Goal: Task Accomplishment & Management: Use online tool/utility

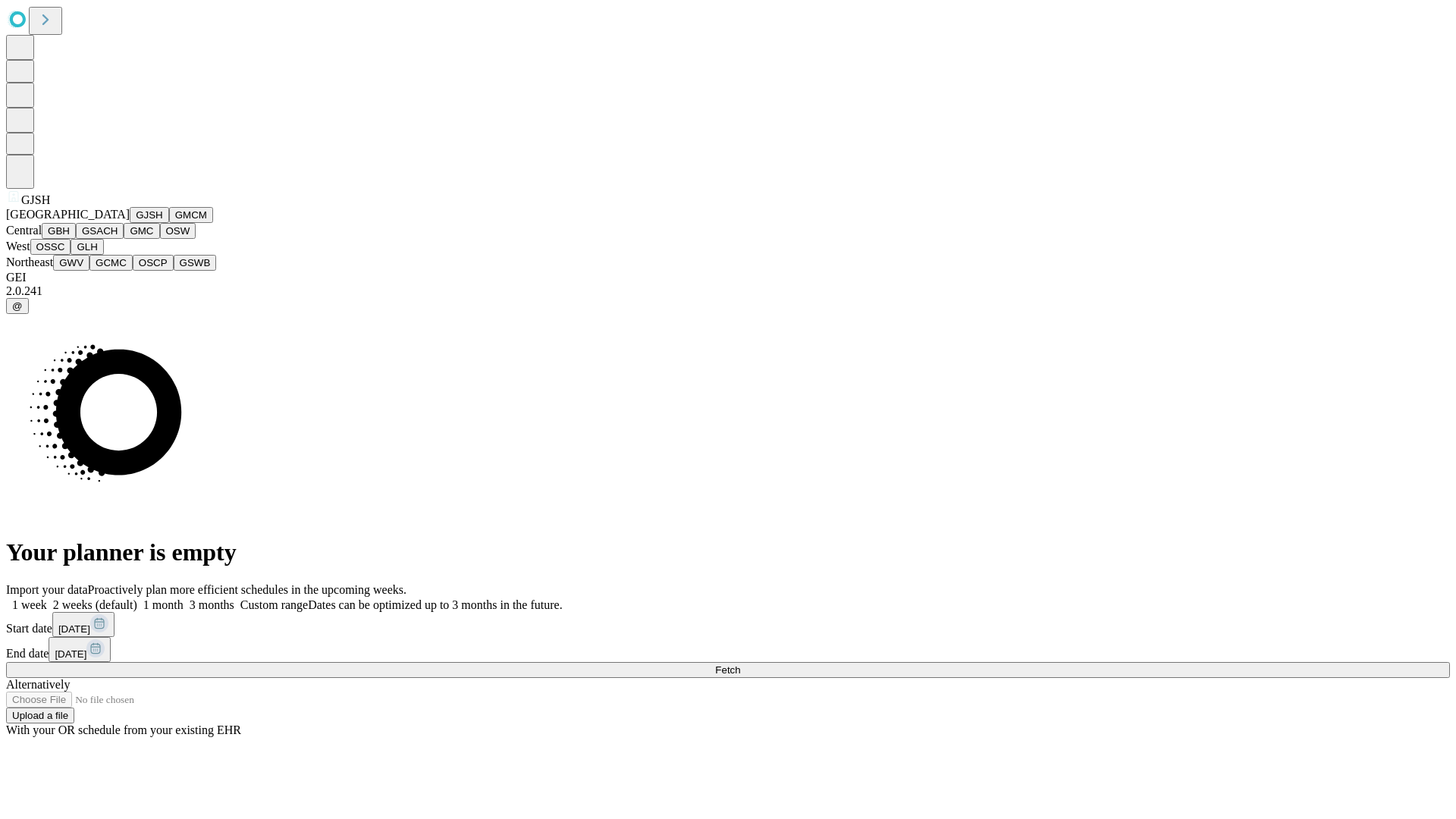
click at [130, 223] on button "GJSH" at bounding box center [149, 215] width 39 height 16
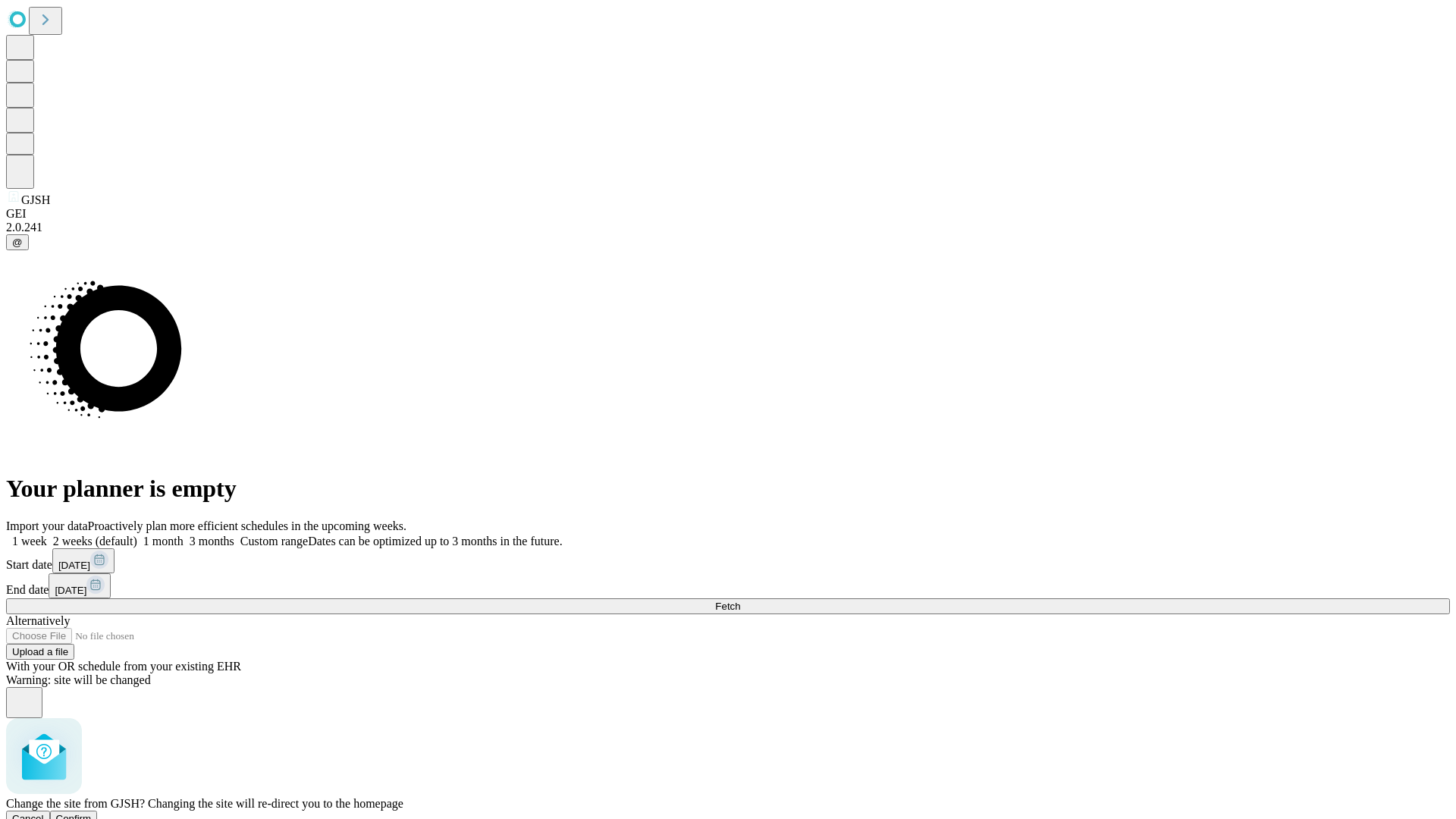
click at [92, 813] on span "Confirm" at bounding box center [73, 819] width 36 height 12
click at [184, 534] on label "1 month" at bounding box center [161, 540] width 47 height 12
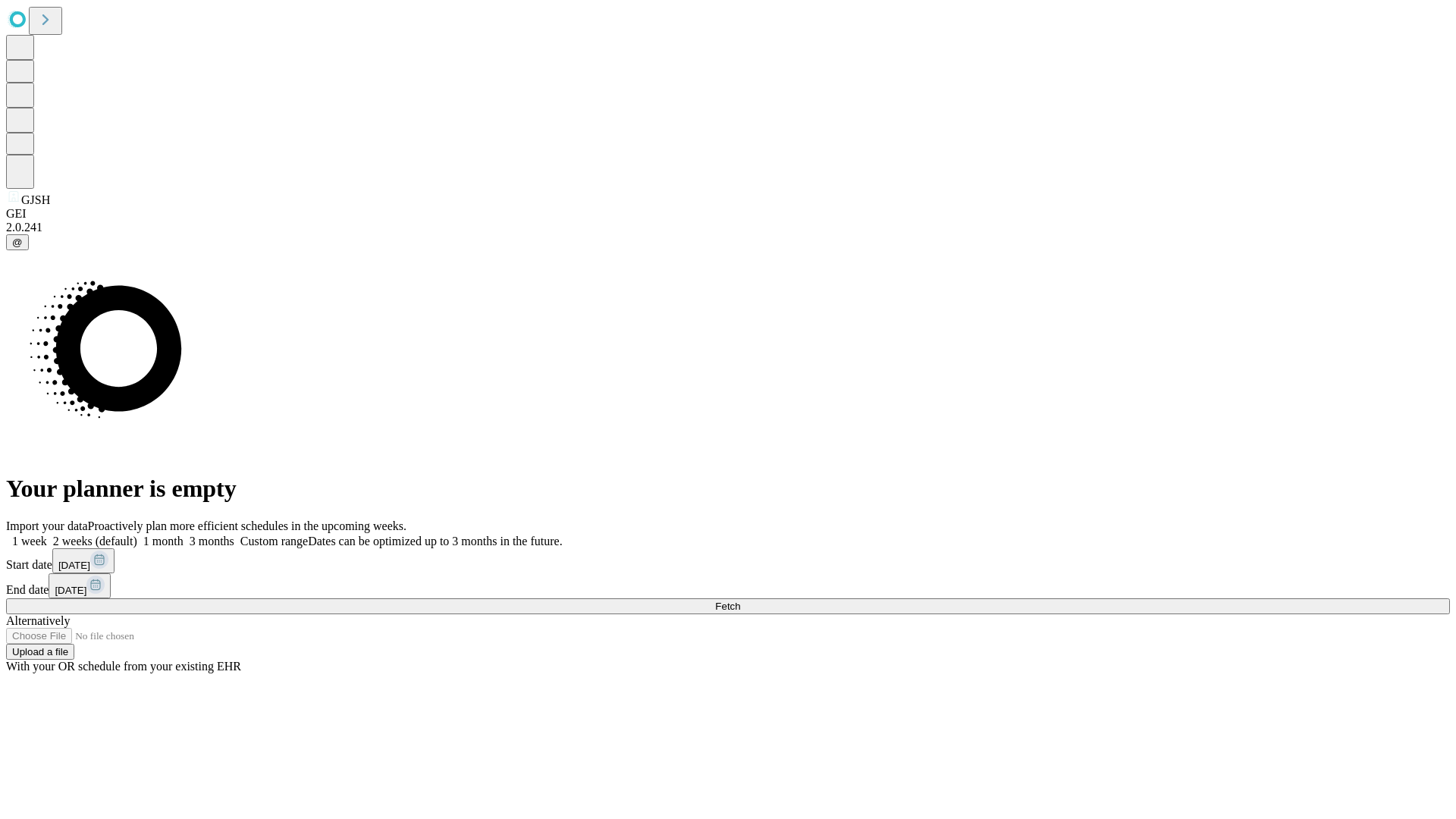
click at [740, 601] on span "Fetch" at bounding box center [727, 607] width 25 height 12
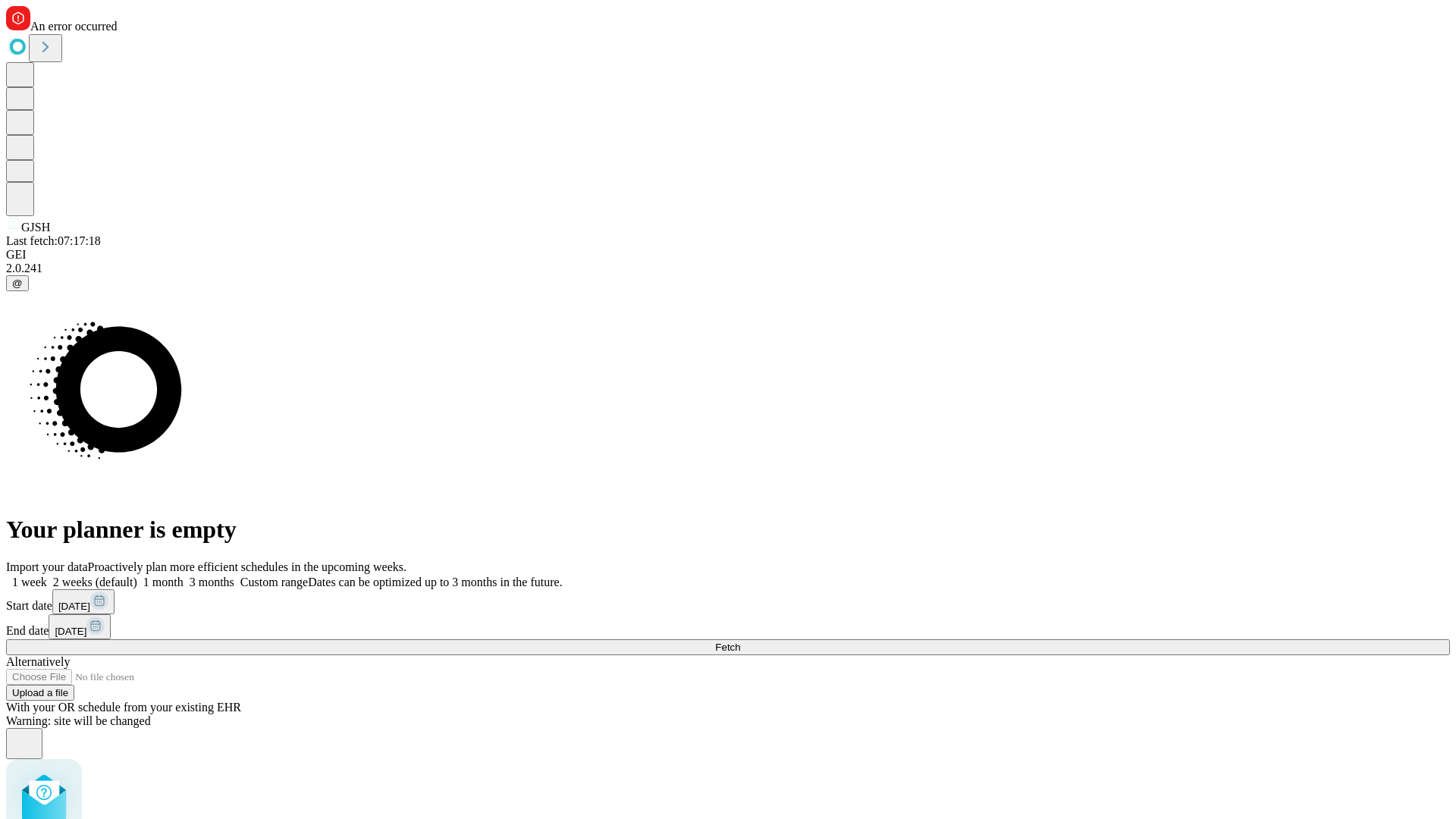
click at [184, 576] on label "1 month" at bounding box center [161, 582] width 47 height 12
click at [740, 642] on span "Fetch" at bounding box center [727, 648] width 25 height 12
click at [184, 576] on label "1 month" at bounding box center [161, 582] width 47 height 12
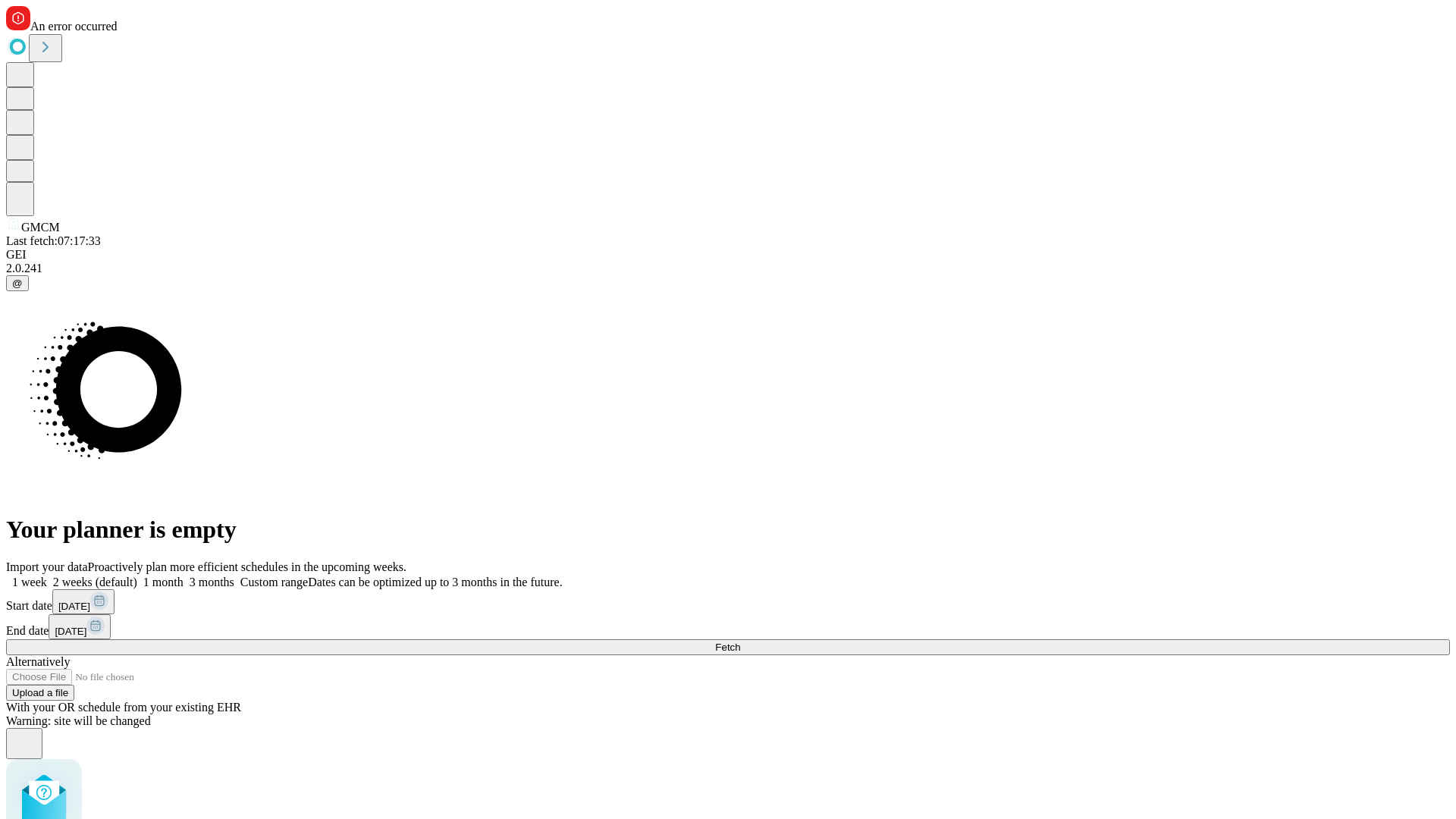
click at [740, 642] on span "Fetch" at bounding box center [727, 648] width 25 height 12
click at [184, 576] on label "1 month" at bounding box center [161, 582] width 47 height 12
click at [740, 642] on span "Fetch" at bounding box center [727, 648] width 25 height 12
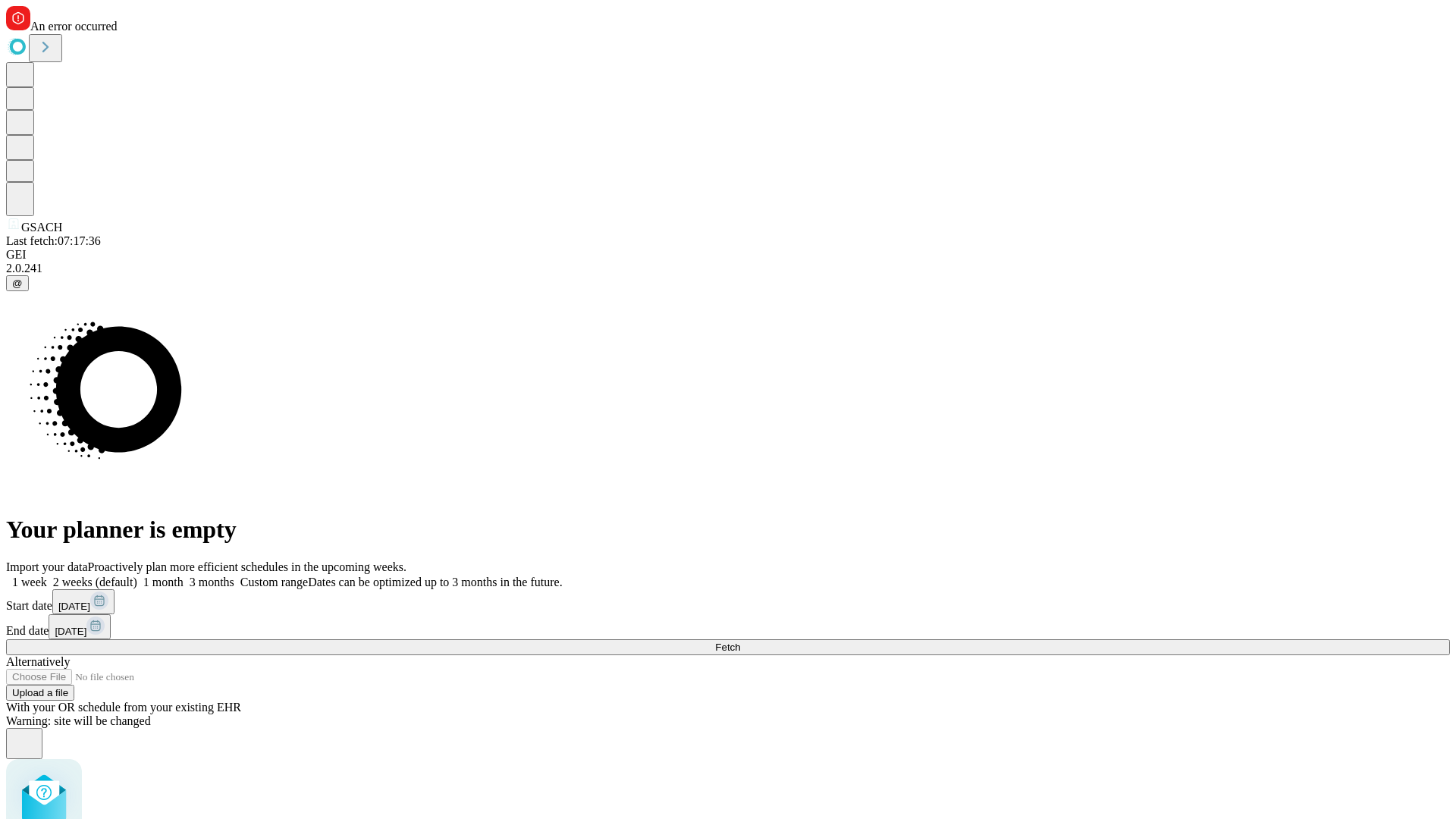
click at [184, 576] on label "1 month" at bounding box center [161, 582] width 47 height 12
click at [740, 642] on span "Fetch" at bounding box center [727, 648] width 25 height 12
click at [184, 576] on label "1 month" at bounding box center [161, 582] width 47 height 12
click at [740, 642] on span "Fetch" at bounding box center [727, 648] width 25 height 12
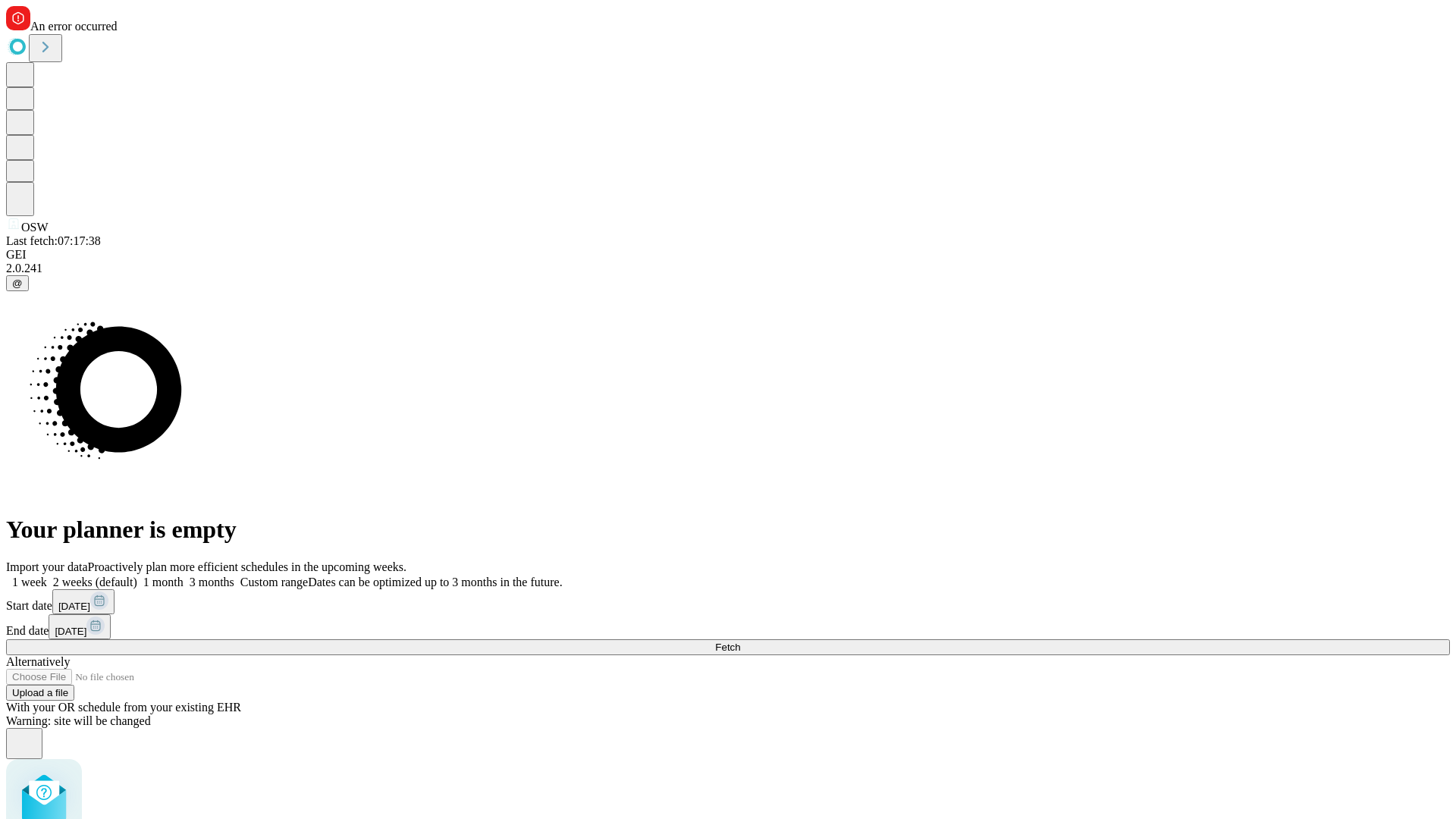
click at [184, 576] on label "1 month" at bounding box center [161, 582] width 47 height 12
click at [740, 642] on span "Fetch" at bounding box center [727, 648] width 25 height 12
click at [184, 576] on label "1 month" at bounding box center [161, 582] width 47 height 12
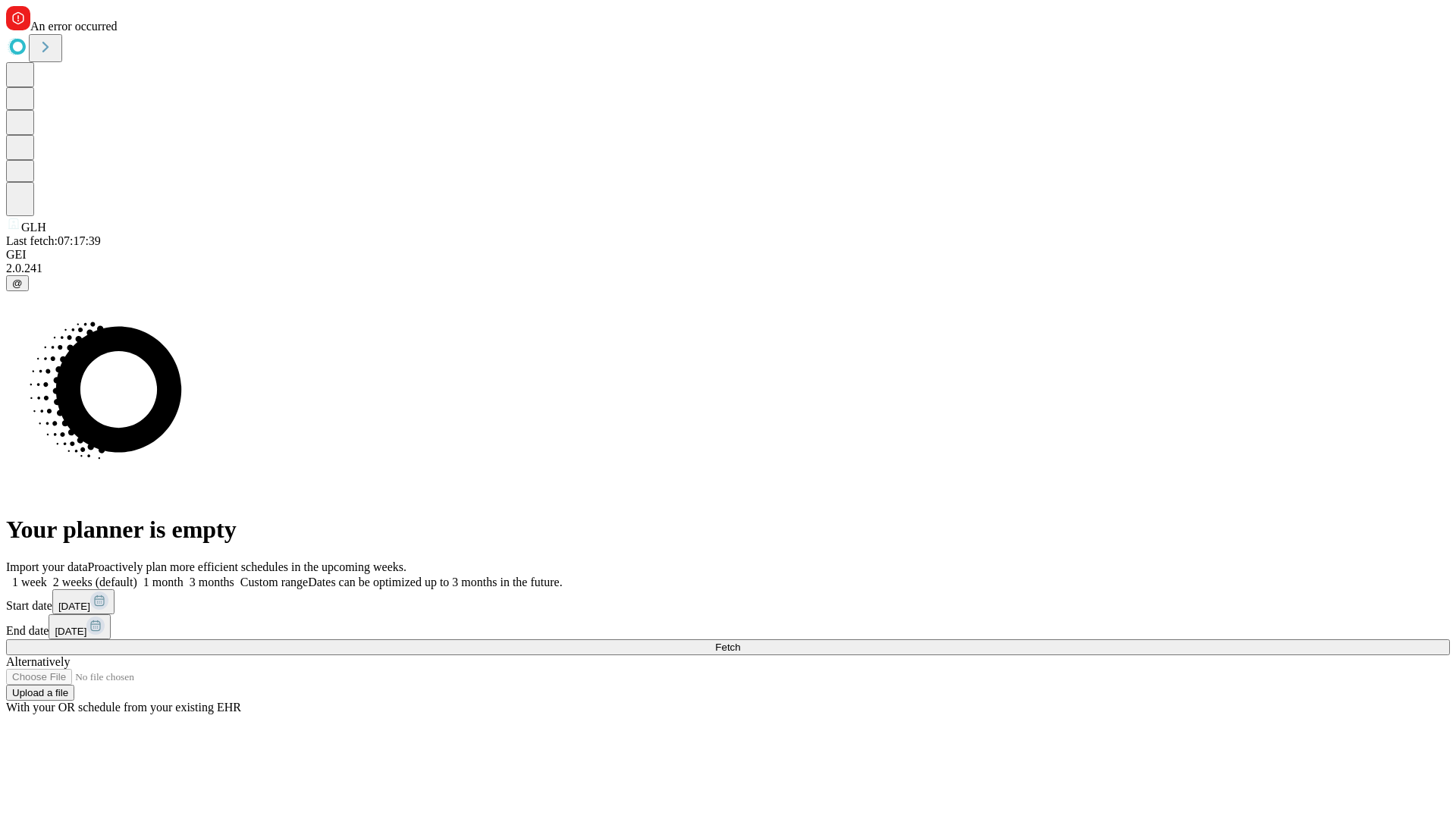
click at [740, 642] on span "Fetch" at bounding box center [727, 648] width 25 height 12
click at [184, 576] on label "1 month" at bounding box center [161, 582] width 47 height 12
click at [740, 642] on span "Fetch" at bounding box center [727, 648] width 25 height 12
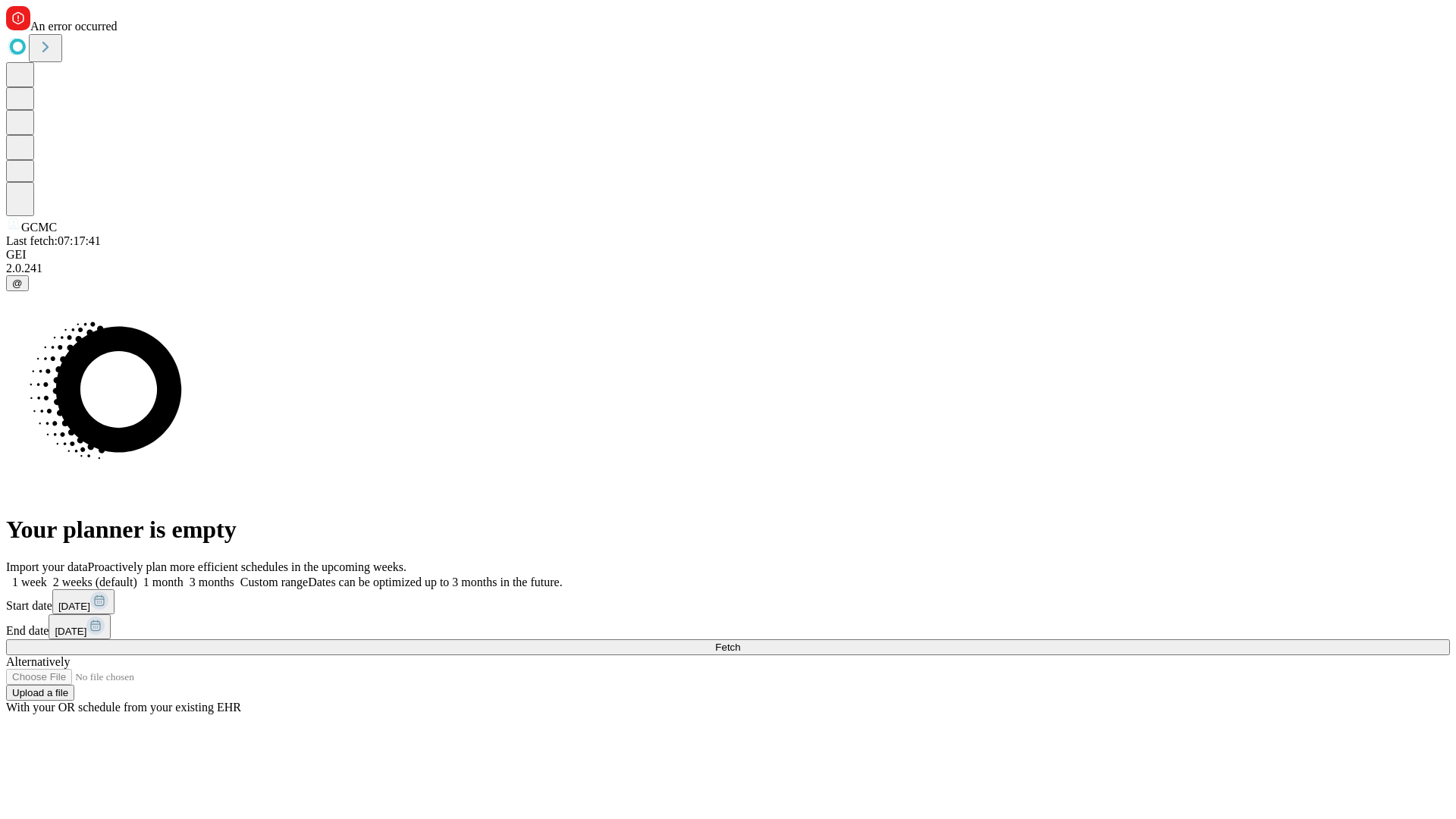
click at [184, 576] on label "1 month" at bounding box center [161, 582] width 47 height 12
click at [740, 642] on span "Fetch" at bounding box center [727, 648] width 25 height 12
click at [184, 576] on label "1 month" at bounding box center [161, 582] width 47 height 12
click at [740, 642] on span "Fetch" at bounding box center [727, 648] width 25 height 12
